Goal: Check status: Check status

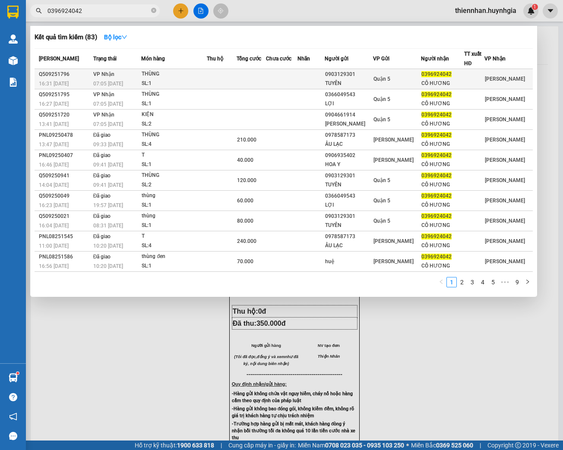
type input "0396924042"
click at [171, 83] on div "SL: 1" at bounding box center [174, 83] width 65 height 9
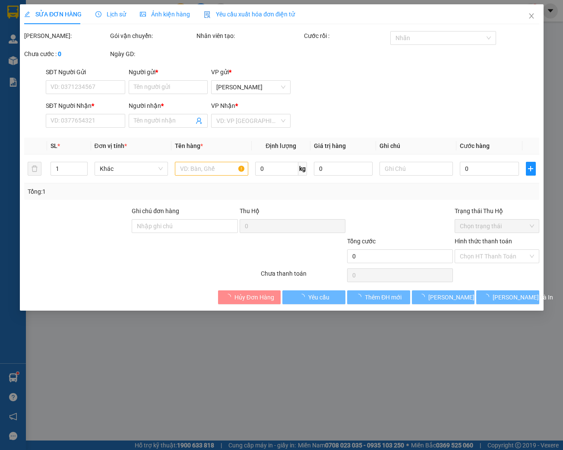
type input "0903129301"
type input "TUYÊN"
type input "0396924042"
type input "CÔ HƯƠNG"
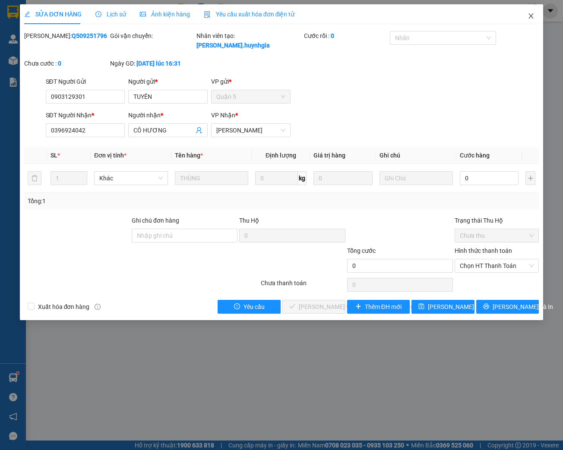
click at [531, 17] on icon "close" at bounding box center [531, 16] width 7 height 7
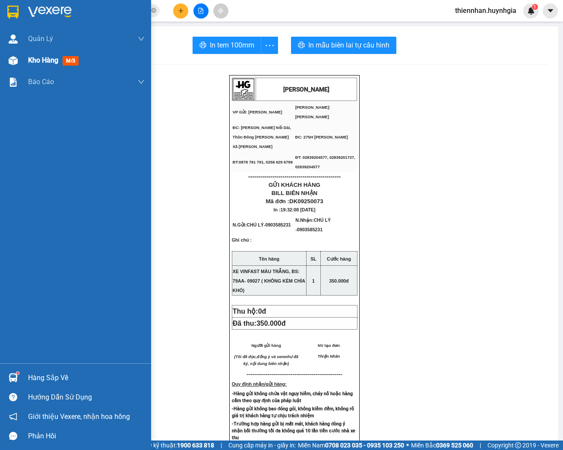
click at [32, 62] on span "Kho hàng" at bounding box center [43, 60] width 30 height 8
